Goal: Information Seeking & Learning: Get advice/opinions

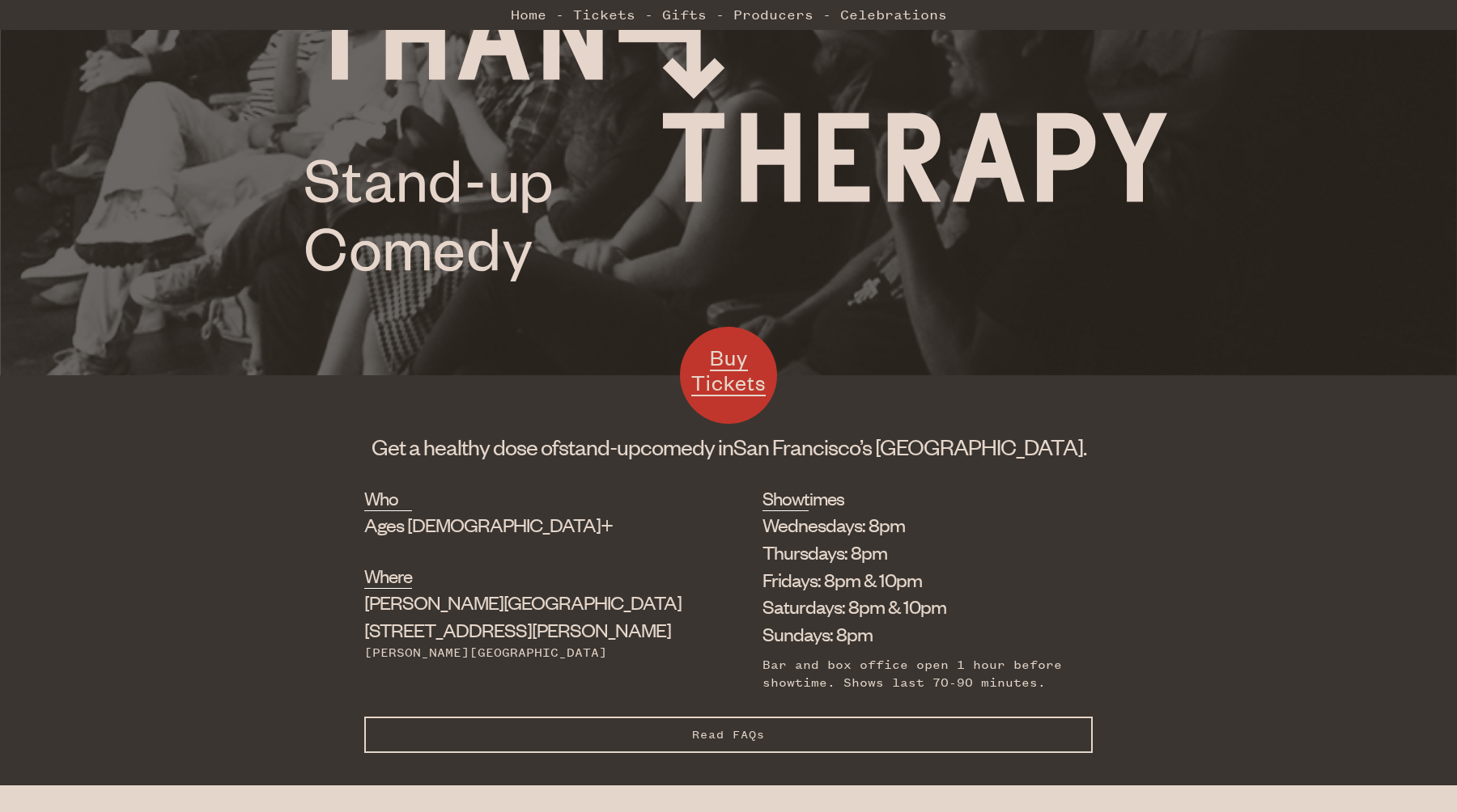
scroll to position [235, 0]
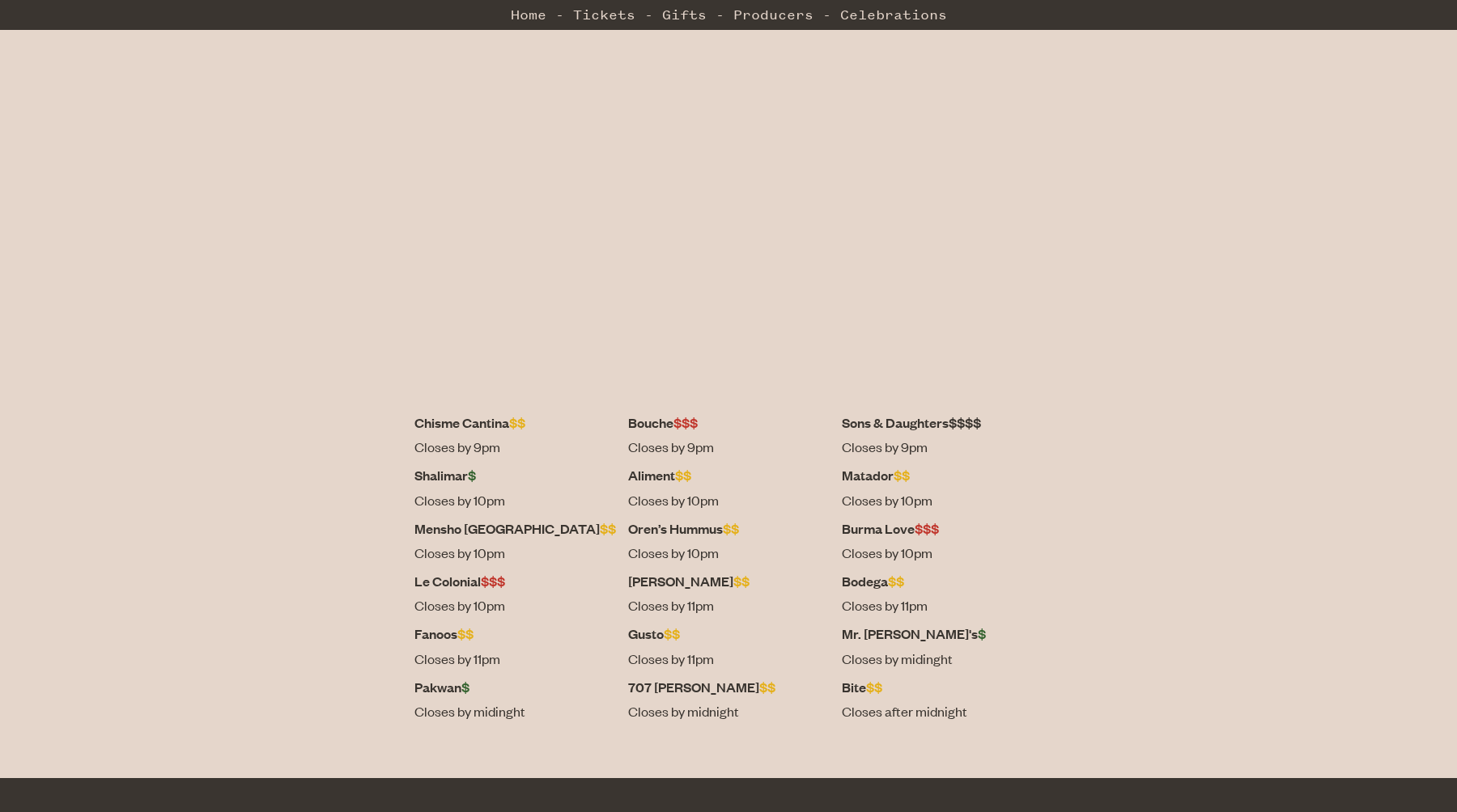
scroll to position [387, 0]
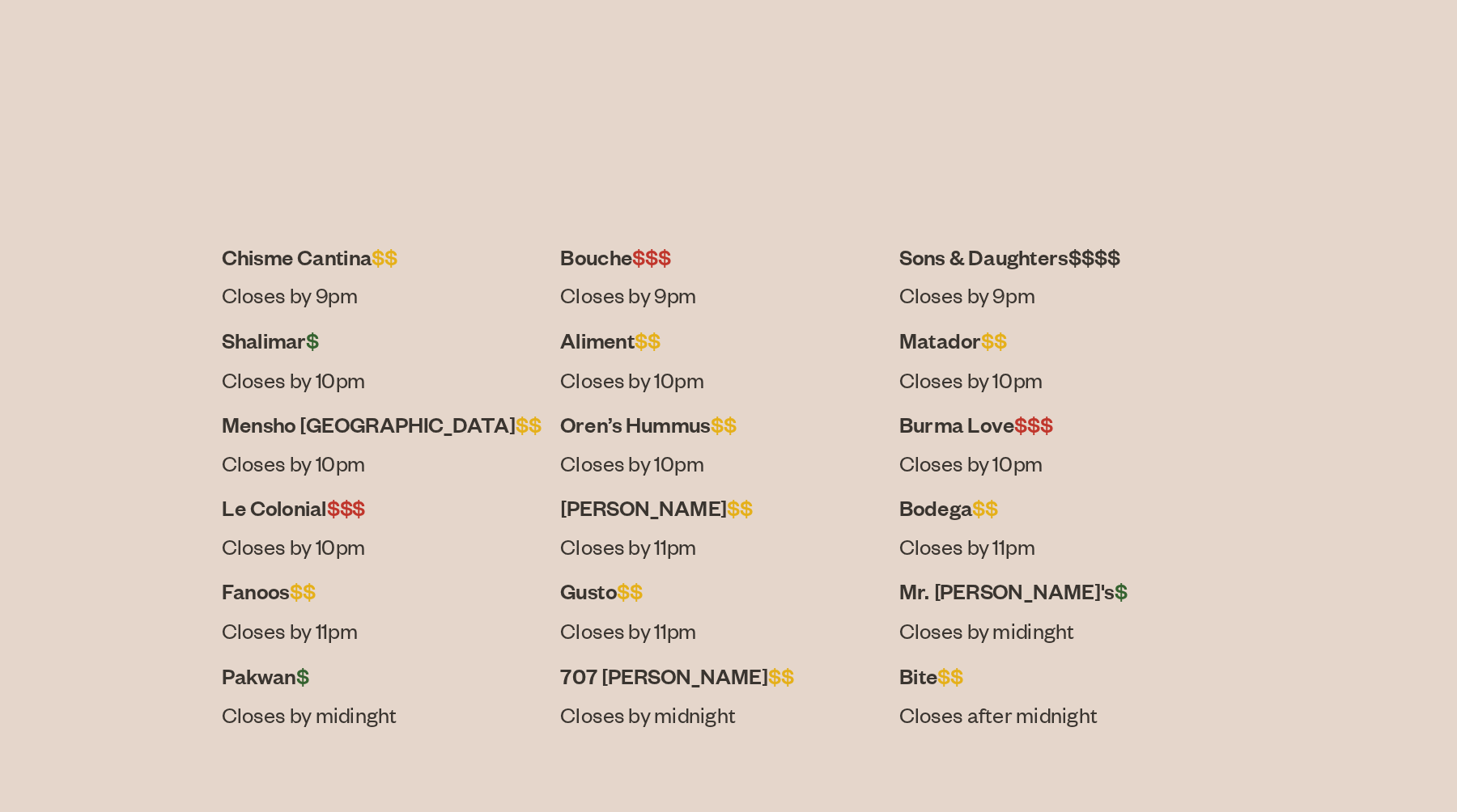
drag, startPoint x: 804, startPoint y: 515, endPoint x: 886, endPoint y: 514, distance: 82.0
click at [886, 514] on dl "Chisme Cantina $$ Closes by 9pm Bouche $$$ Closes by 9pm Sons & Daughters $$$$ …" at bounding box center [729, 551] width 629 height 317
click at [886, 514] on dt "Burma Love $$$" at bounding box center [943, 508] width 202 height 20
drag, startPoint x: 886, startPoint y: 512, endPoint x: 811, endPoint y: 514, distance: 75.0
click at [811, 514] on dl "Chisme Cantina $$ Closes by 9pm Bouche $$$ Closes by 9pm Sons & Daughters $$$$ …" at bounding box center [729, 551] width 629 height 317
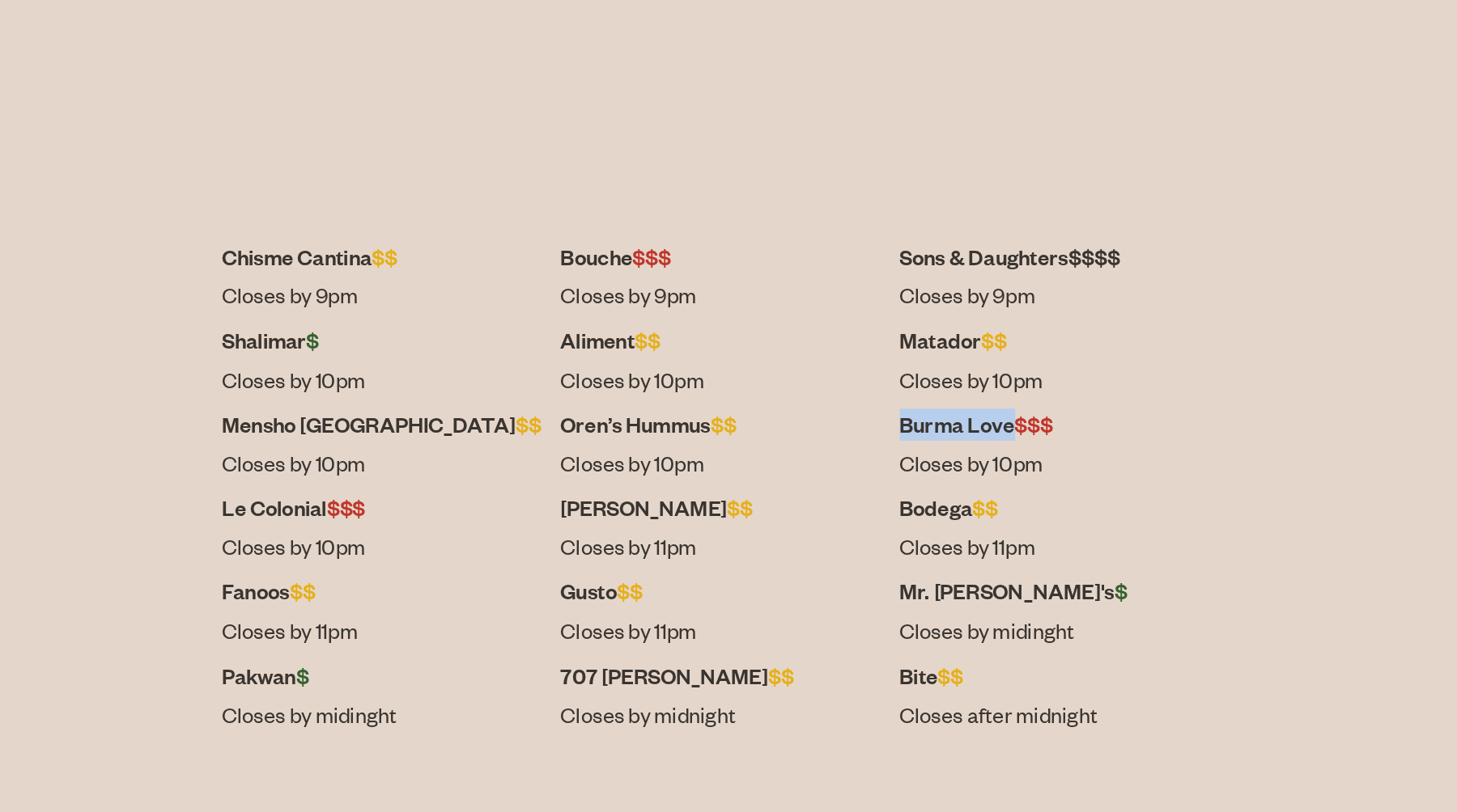
copy dt "Burma Love"
drag, startPoint x: 568, startPoint y: 567, endPoint x: 474, endPoint y: 567, distance: 94.0
click at [474, 567] on div "Chisme Cantina $$ Closes by 9pm Bouche $$$ Closes by 9pm Sons & Daughters $$$$ …" at bounding box center [728, 555] width 729 height 325
copy dt "Le Colonial"
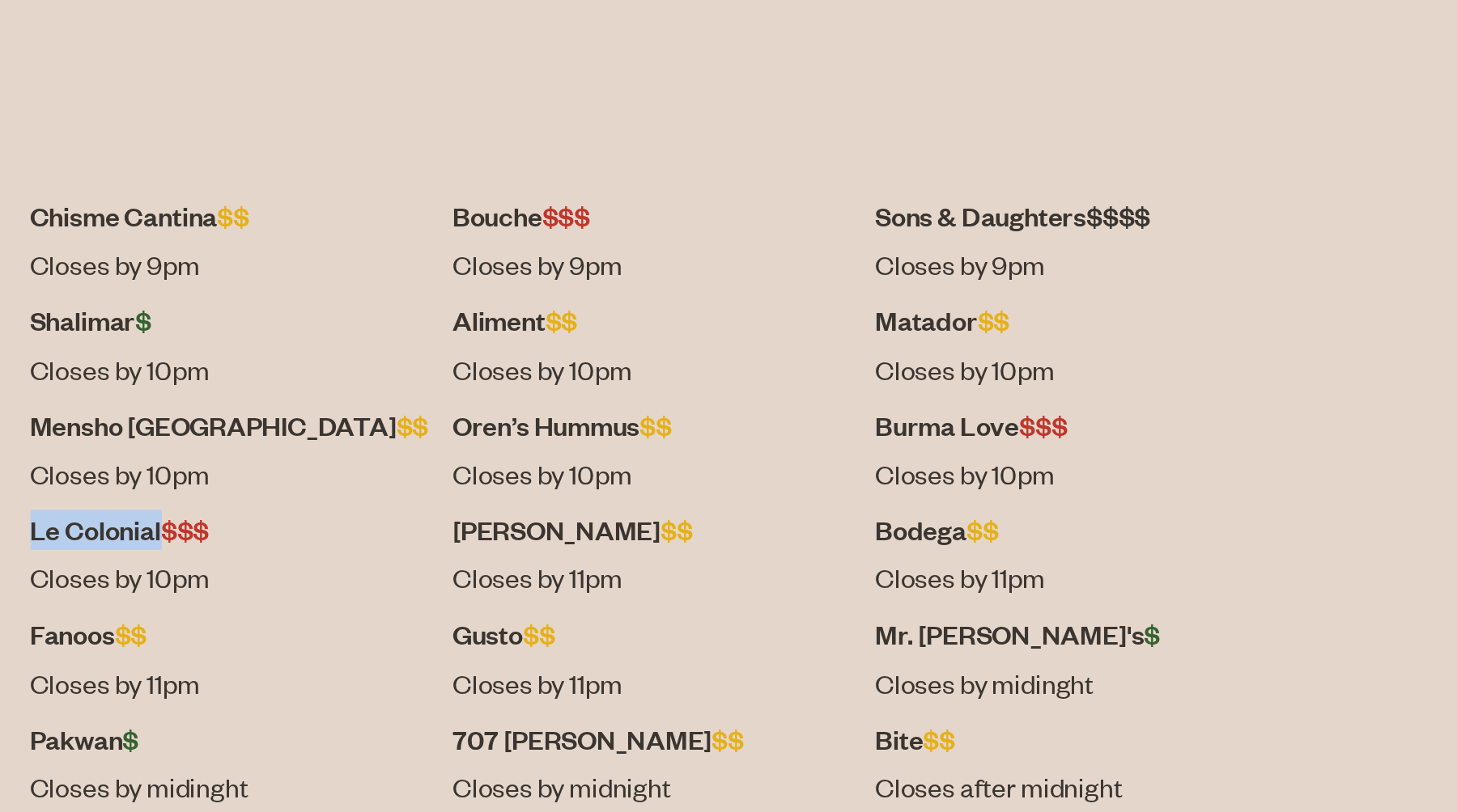
drag, startPoint x: 816, startPoint y: 404, endPoint x: 922, endPoint y: 407, distance: 106.0
click at [922, 407] on dt "Sons & Daughters $$$$" at bounding box center [943, 403] width 202 height 20
copy dt "Sons & Daughters"
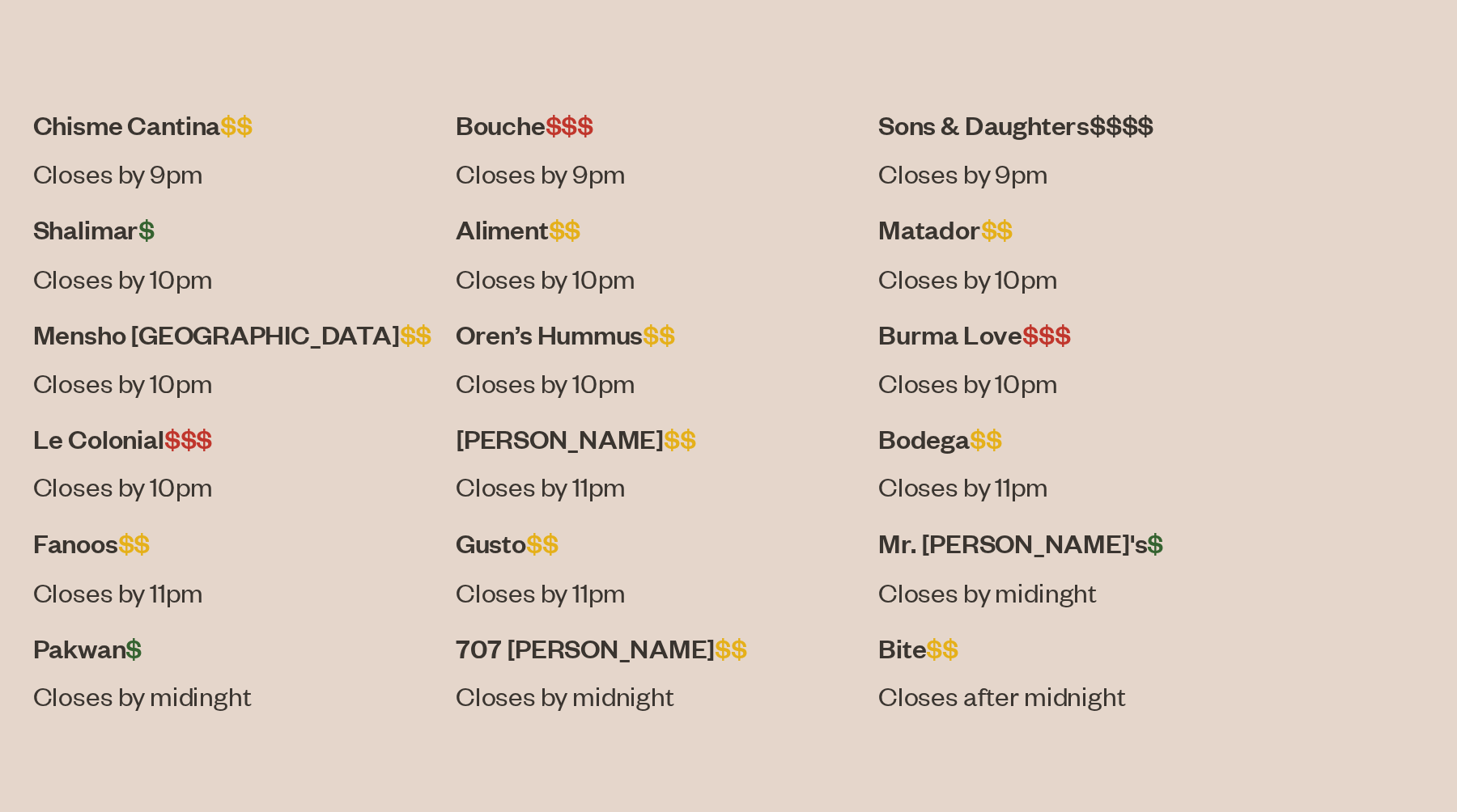
click at [962, 496] on div "Chisme Cantina $$ Closes by 9pm Bouche $$$ Closes by 9pm Sons & Daughters $$$$ …" at bounding box center [728, 555] width 729 height 325
drag, startPoint x: 813, startPoint y: 514, endPoint x: 885, endPoint y: 514, distance: 72.0
click at [885, 514] on dt "Burma Love $$$" at bounding box center [943, 508] width 202 height 20
copy dt "Burma Love"
